Goal: Navigation & Orientation: Find specific page/section

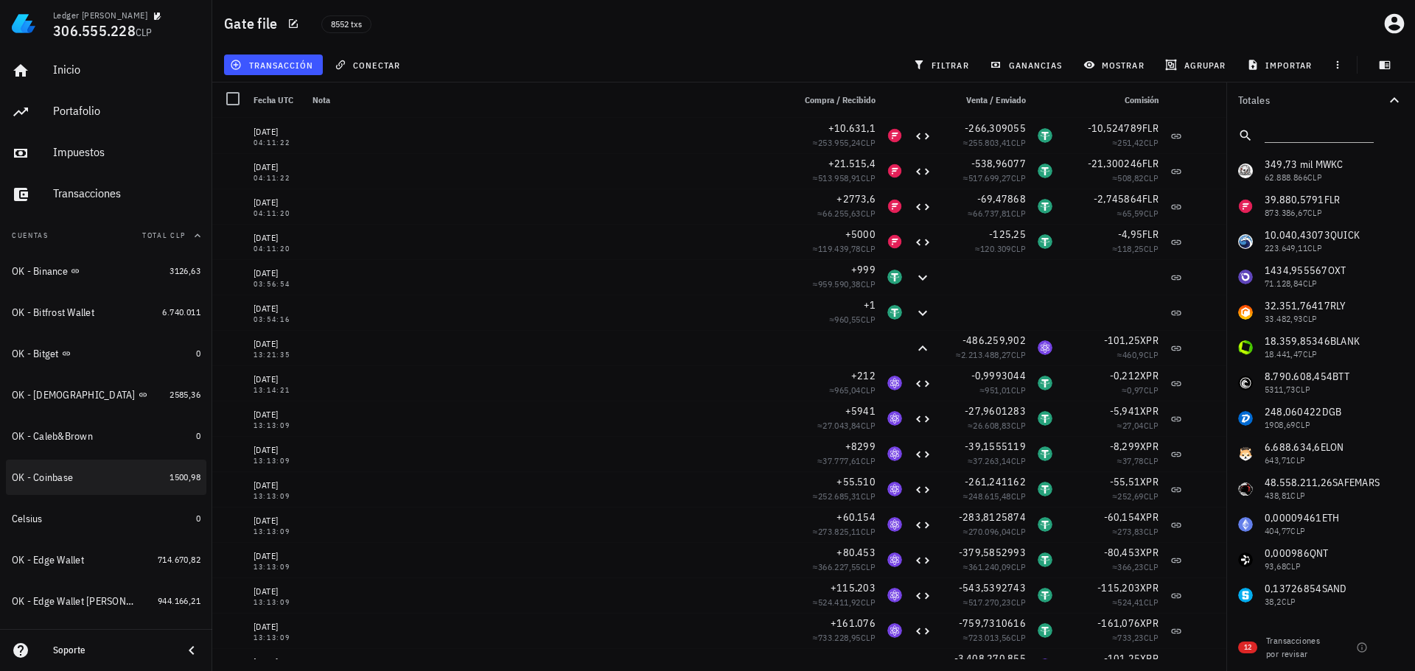
scroll to position [74, 0]
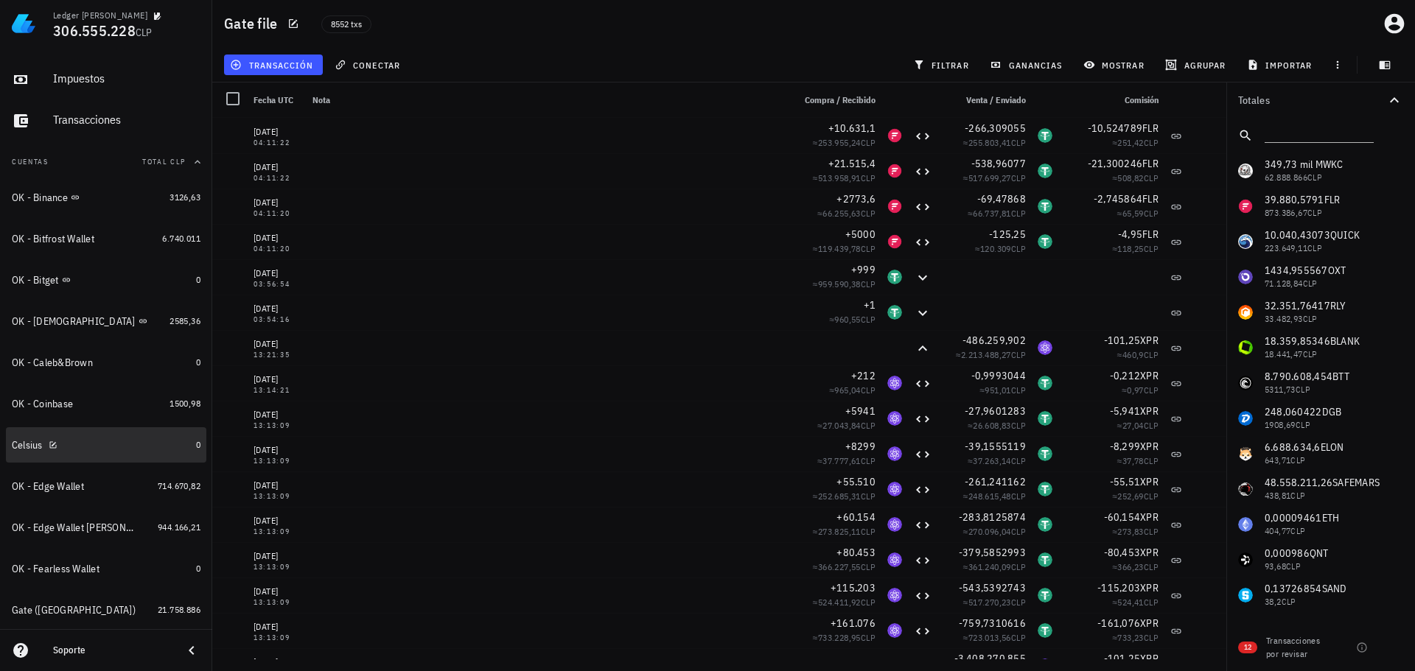
click at [136, 444] on div "Celsius" at bounding box center [101, 446] width 178 height 14
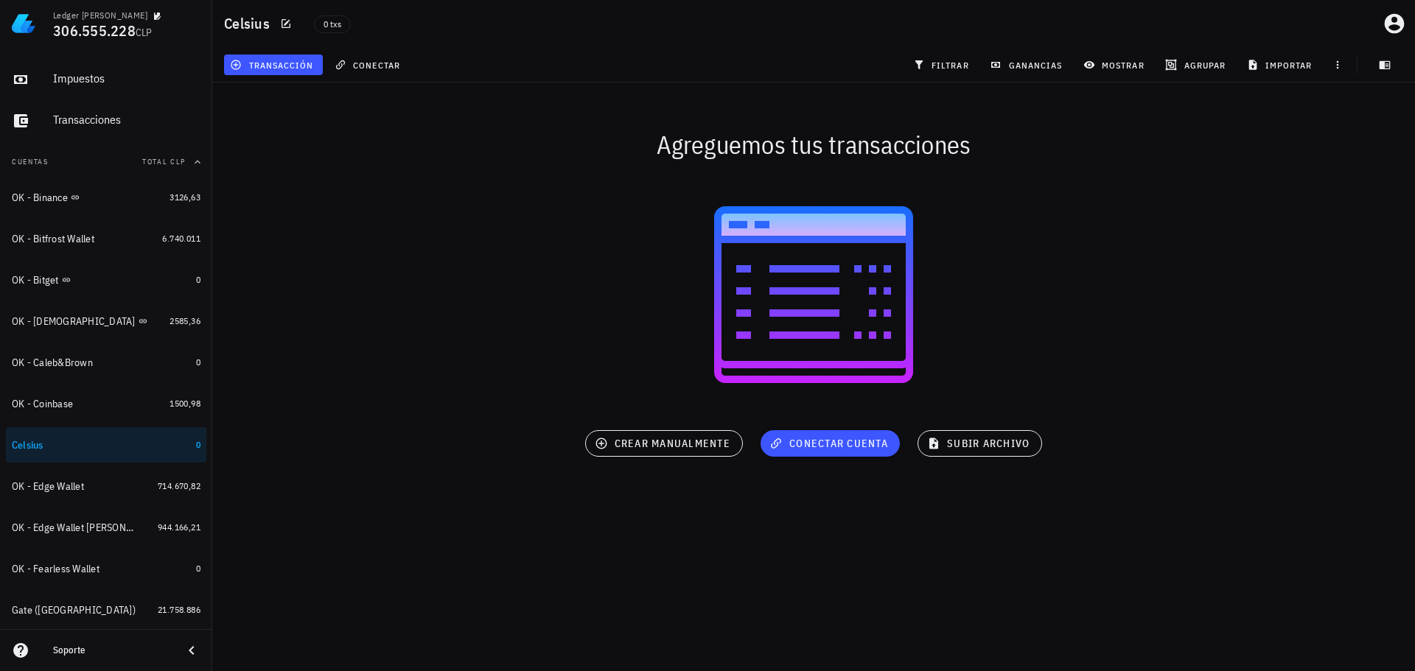
click at [607, 24] on div "0 txs" at bounding box center [589, 23] width 568 height 37
click at [327, 181] on div at bounding box center [813, 295] width 1203 height 236
click at [335, 171] on div at bounding box center [813, 295] width 1221 height 254
click at [429, 254] on div at bounding box center [813, 295] width 1203 height 236
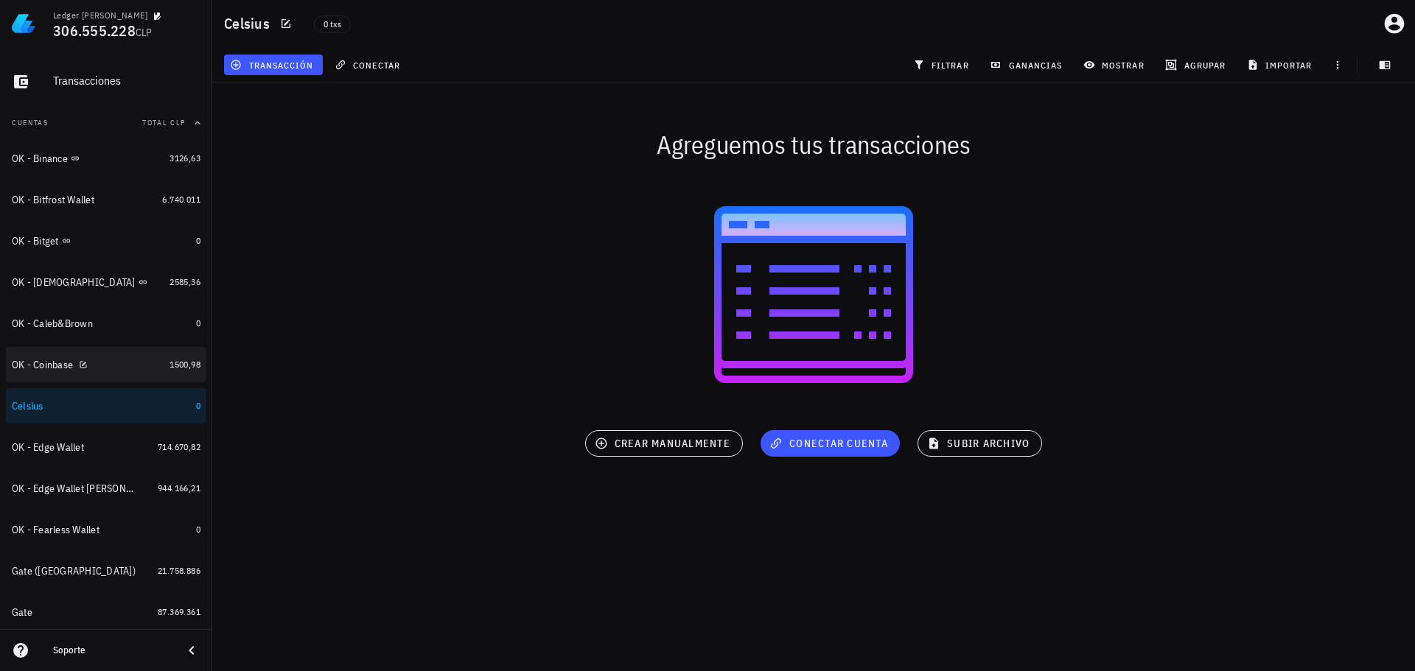
scroll to position [369, 0]
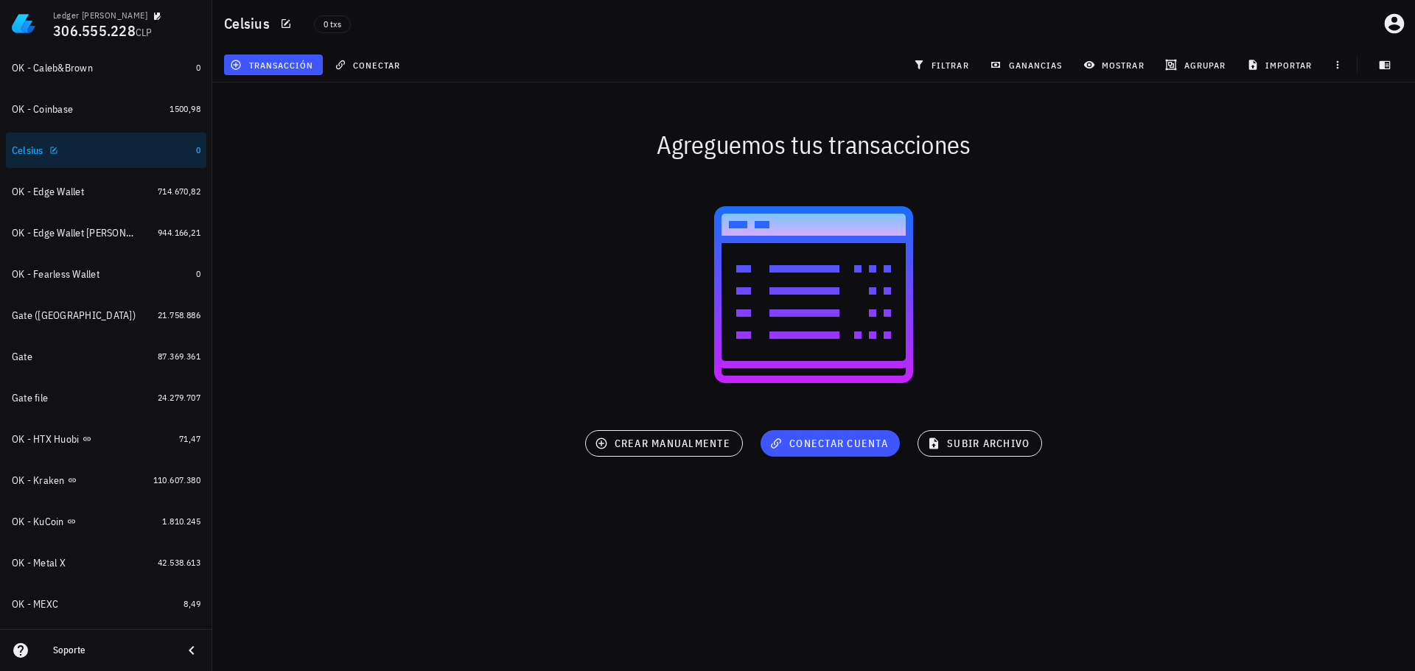
click at [87, 150] on div "Celsius" at bounding box center [101, 151] width 178 height 14
click at [112, 360] on div "Gate" at bounding box center [82, 357] width 140 height 14
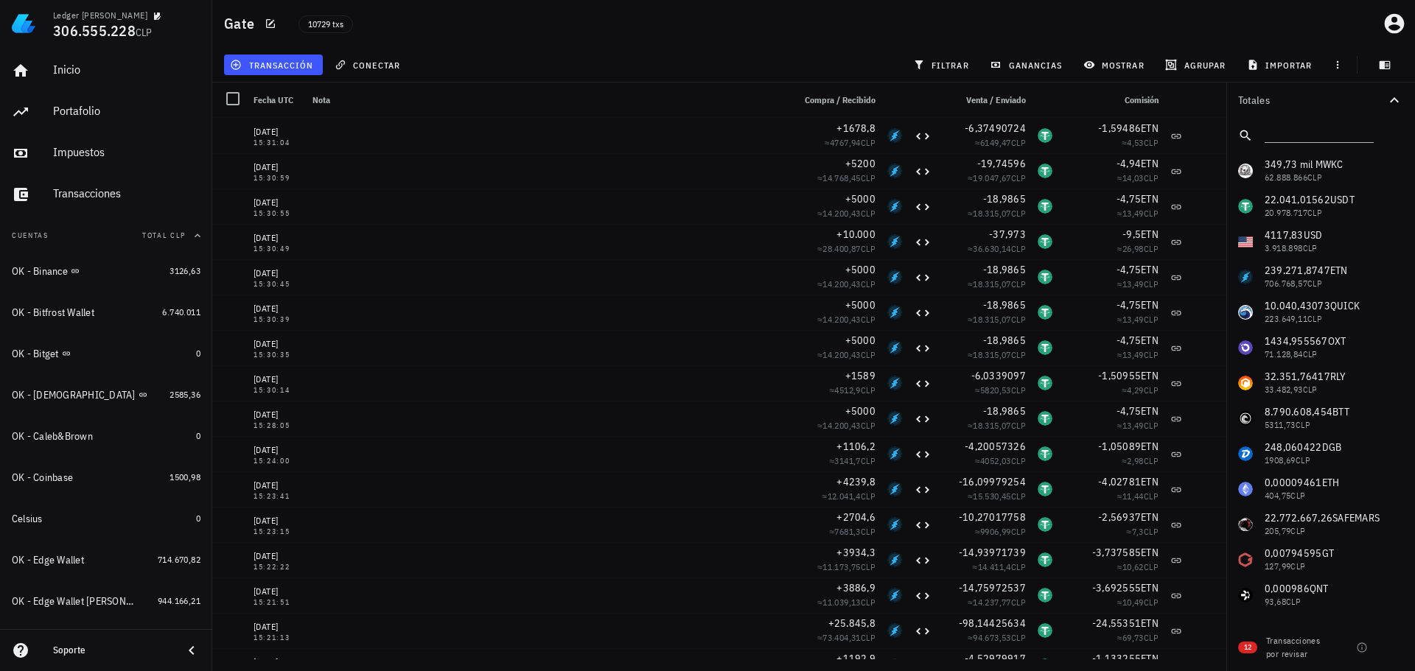
click at [607, 52] on div "transacción conectar filtrar ganancias mostrar [GEOGRAPHIC_DATA] importar" at bounding box center [813, 64] width 1185 height 35
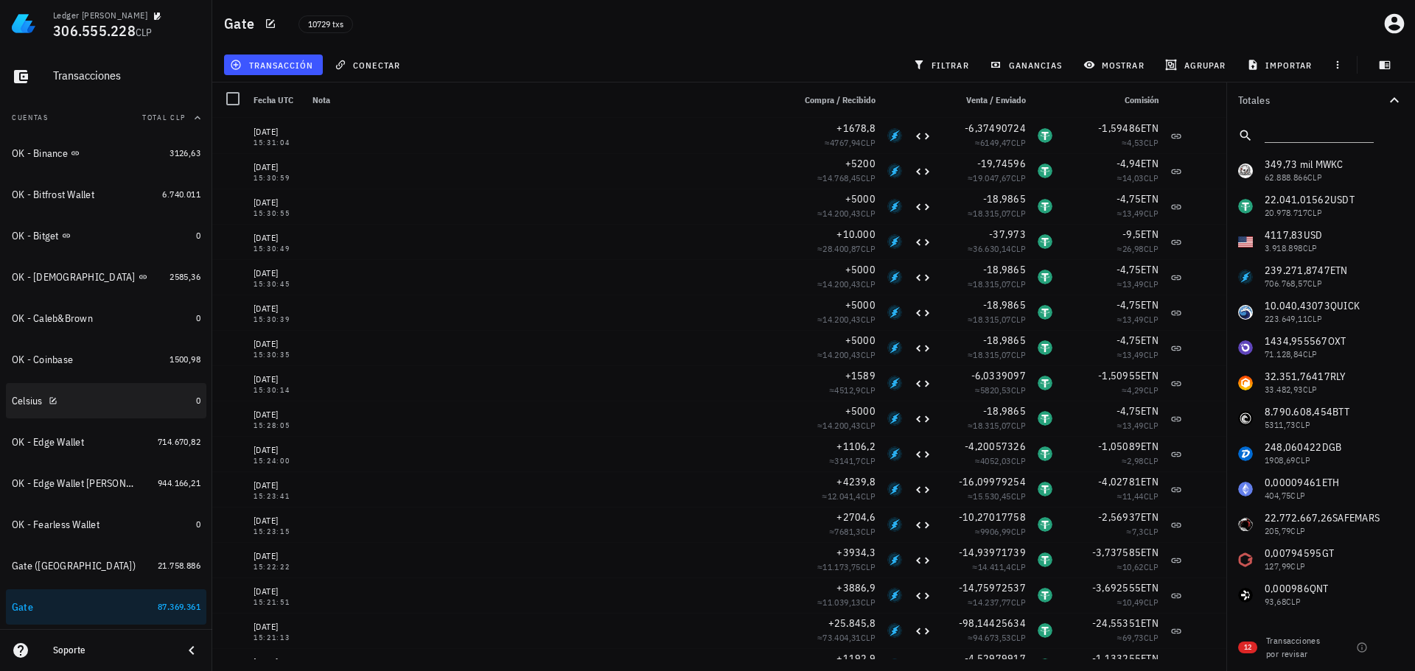
scroll to position [74, 0]
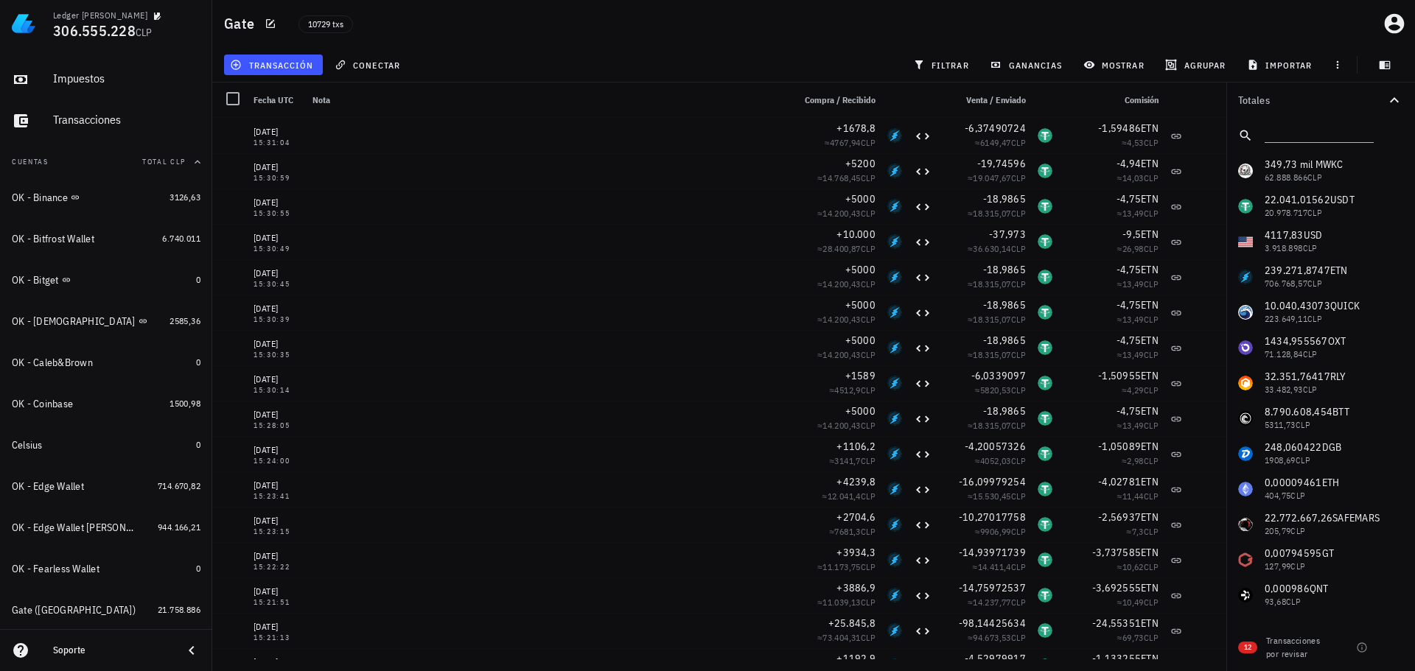
click at [643, 35] on div "10729 txs" at bounding box center [582, 23] width 585 height 37
